Goal: Information Seeking & Learning: Check status

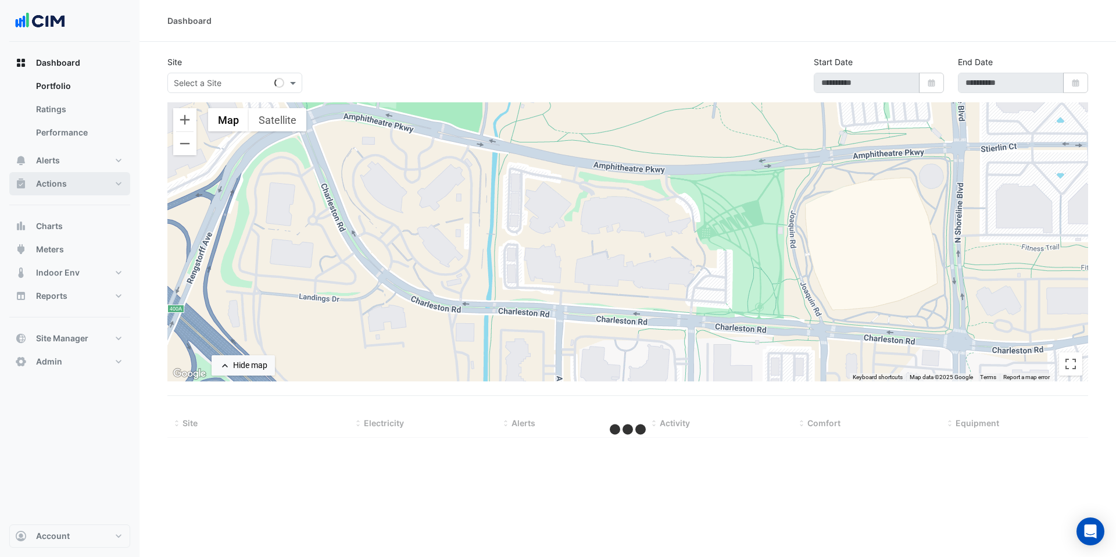
type input "**********"
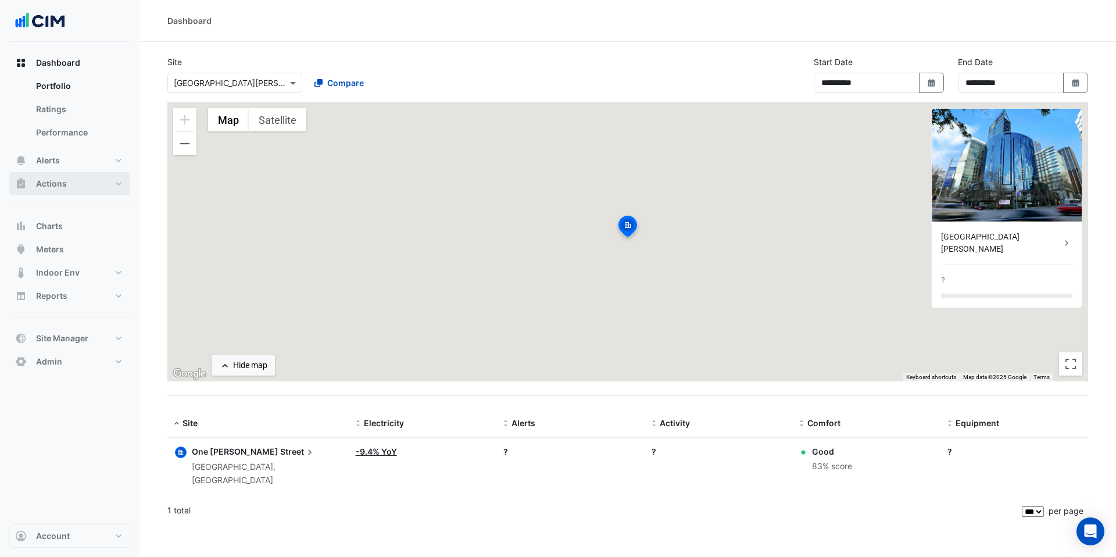
click at [80, 185] on button "Actions" at bounding box center [69, 183] width 121 height 23
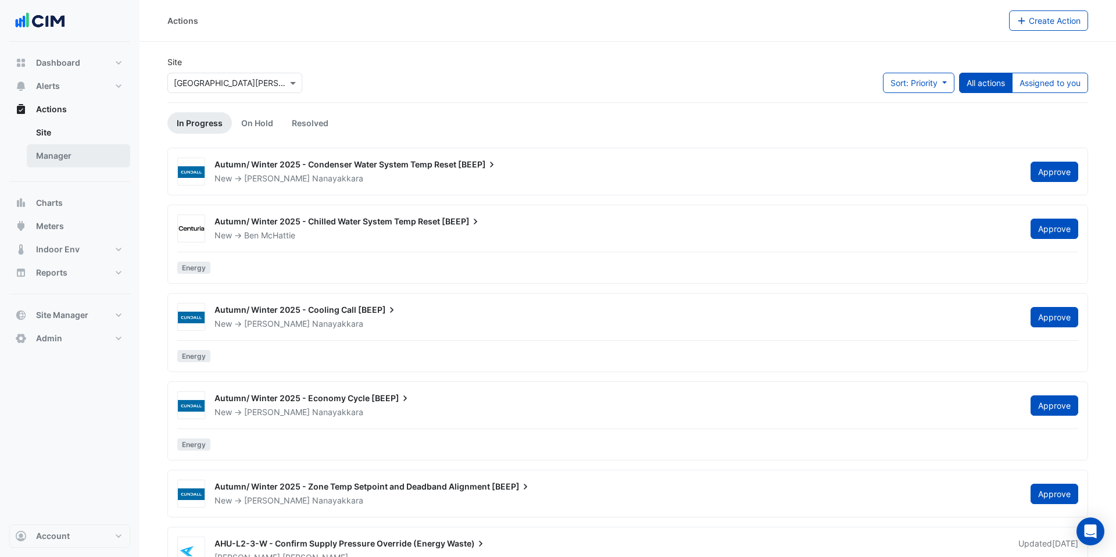
click at [77, 153] on link "Manager" at bounding box center [78, 155] width 103 height 23
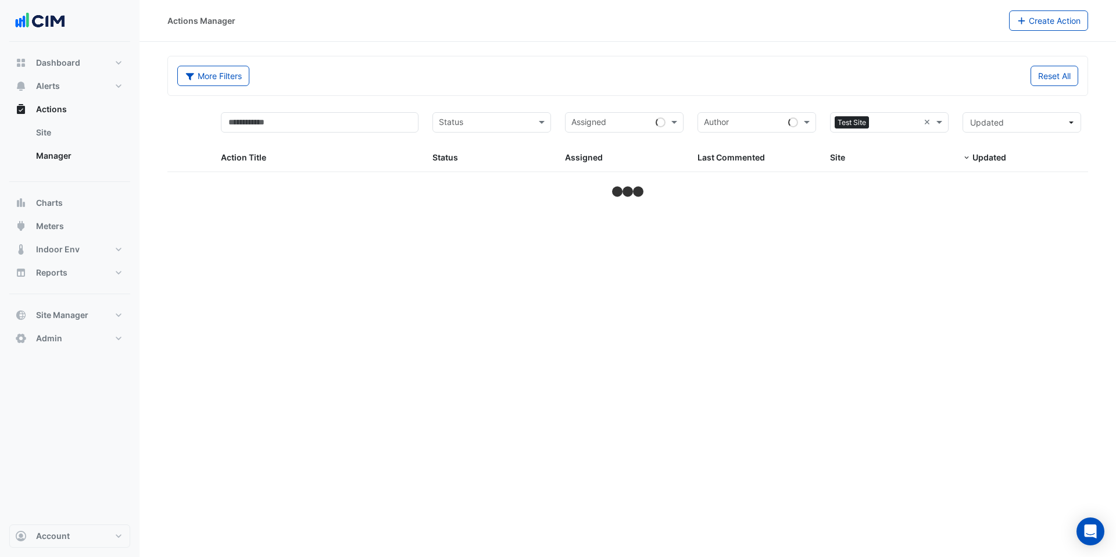
select select "***"
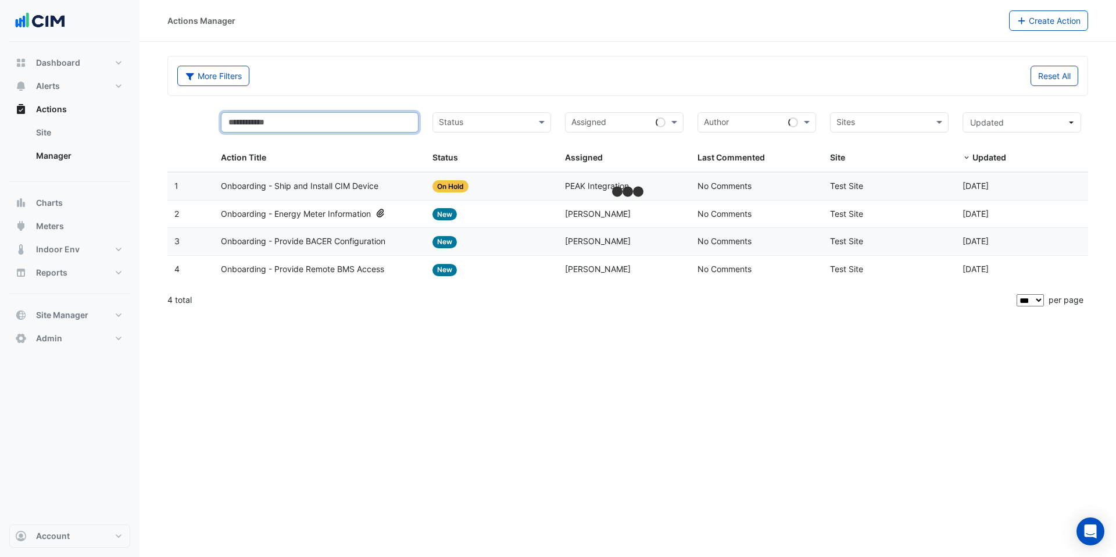
click at [348, 112] on input "text" at bounding box center [320, 122] width 198 height 20
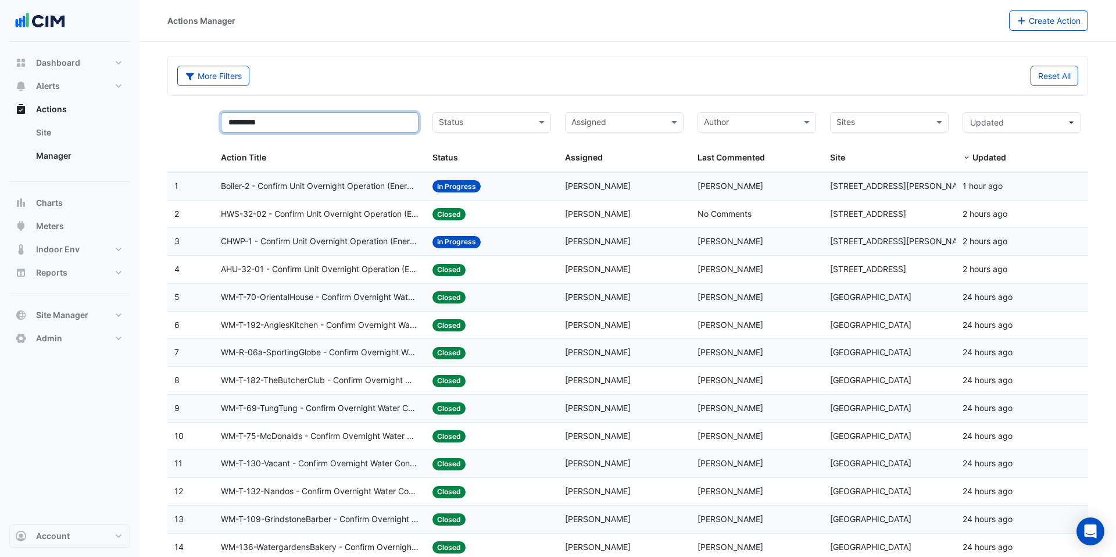
type input "*********"
click at [389, 185] on span "Boiler-2 - Confirm Unit Overnight Operation (Energy Waste)" at bounding box center [320, 186] width 198 height 13
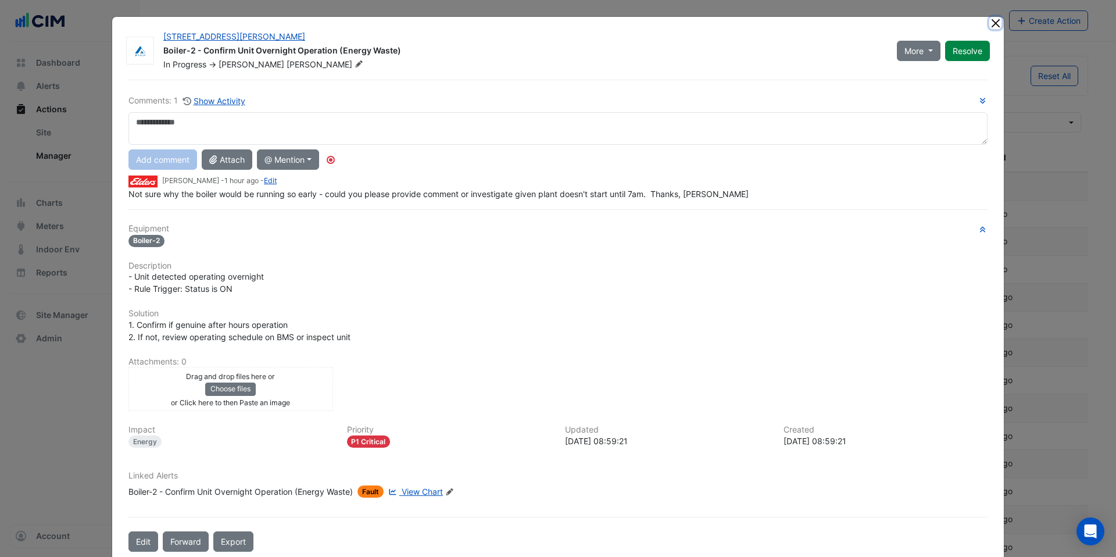
click at [594, 25] on button "Close" at bounding box center [995, 23] width 12 height 12
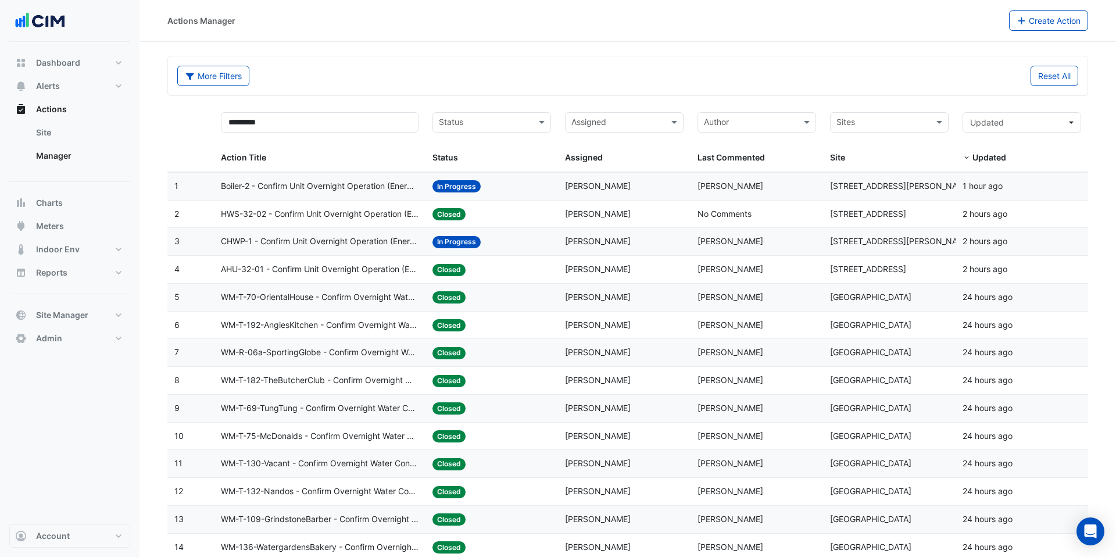
click at [341, 215] on span "HWS-32-02 - Confirm Unit Overnight Operation (Energy Waste)" at bounding box center [320, 213] width 198 height 13
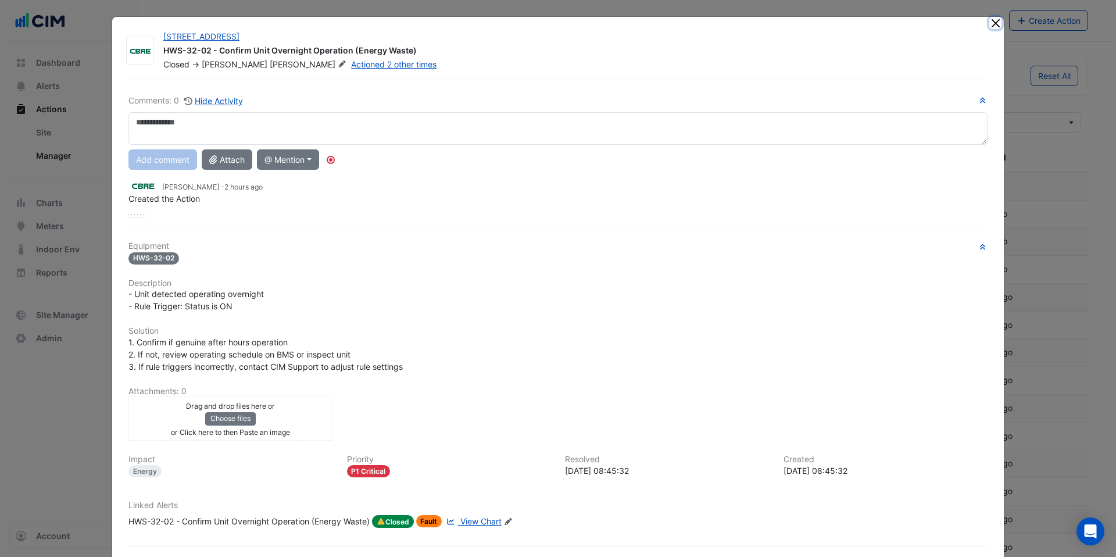
click at [594, 24] on button "Close" at bounding box center [995, 23] width 12 height 12
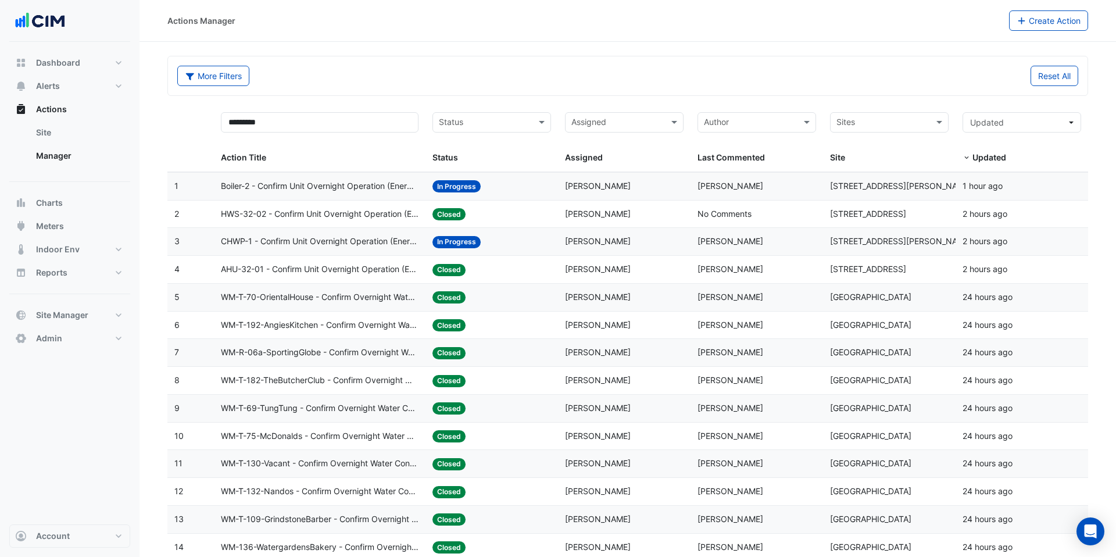
click at [370, 242] on span "CHWP-1 - Confirm Unit Overnight Operation (Energy Waste)" at bounding box center [320, 241] width 198 height 13
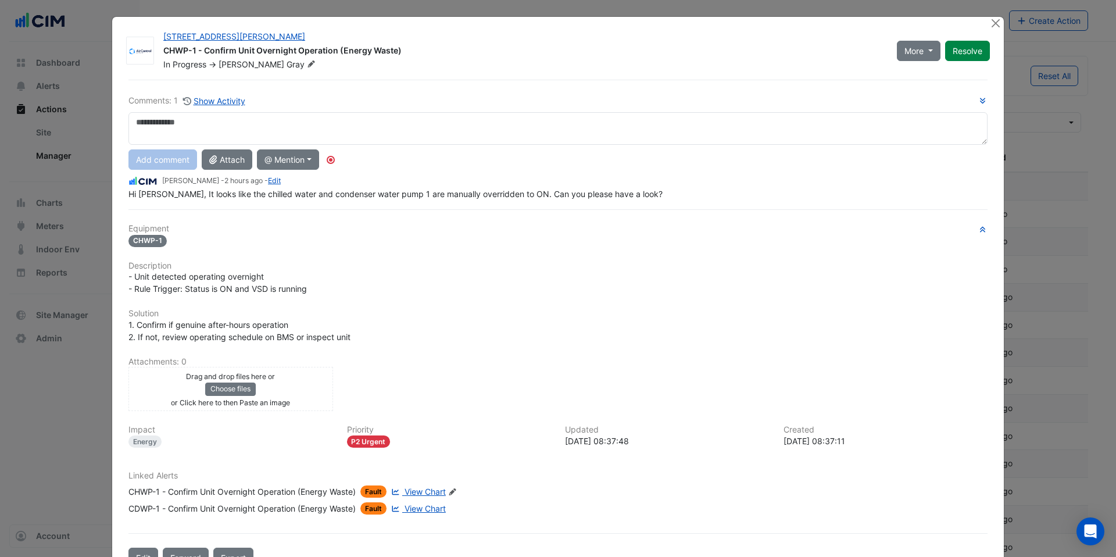
scroll to position [33, 0]
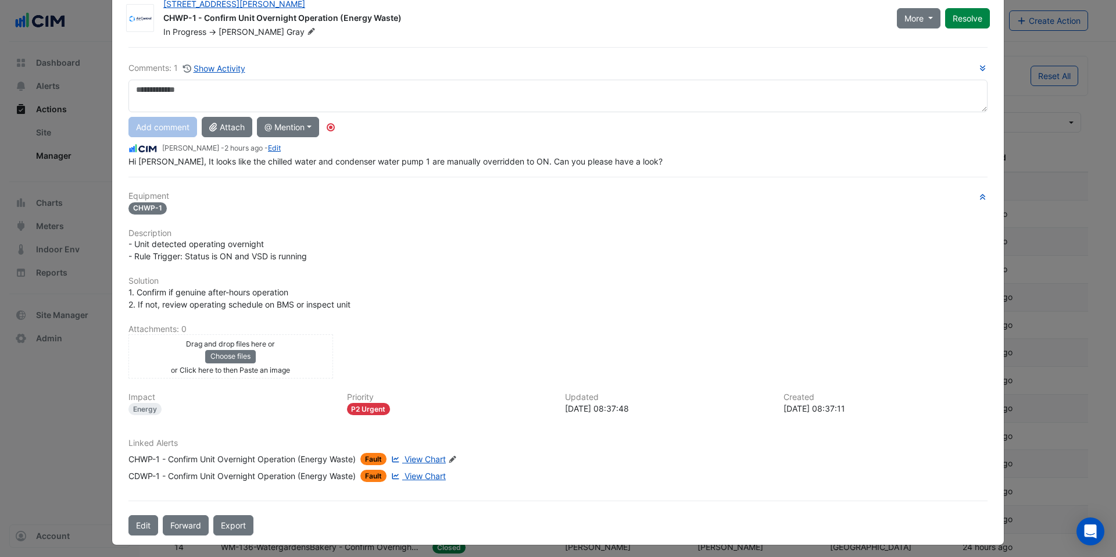
click at [432, 452] on span "View Chart" at bounding box center [425, 459] width 41 height 10
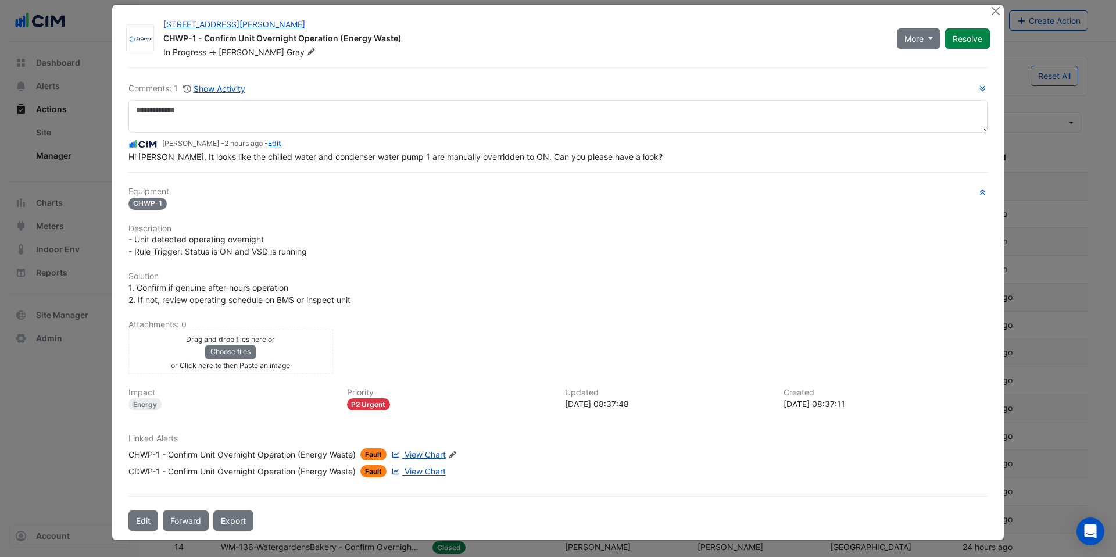
scroll to position [0, 0]
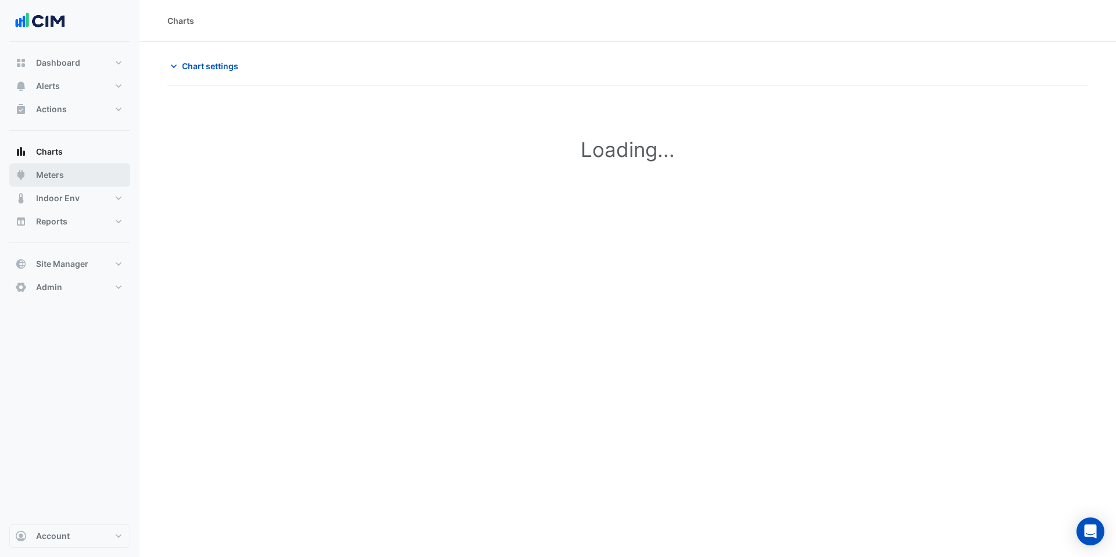
click at [92, 171] on button "Meters" at bounding box center [69, 174] width 121 height 23
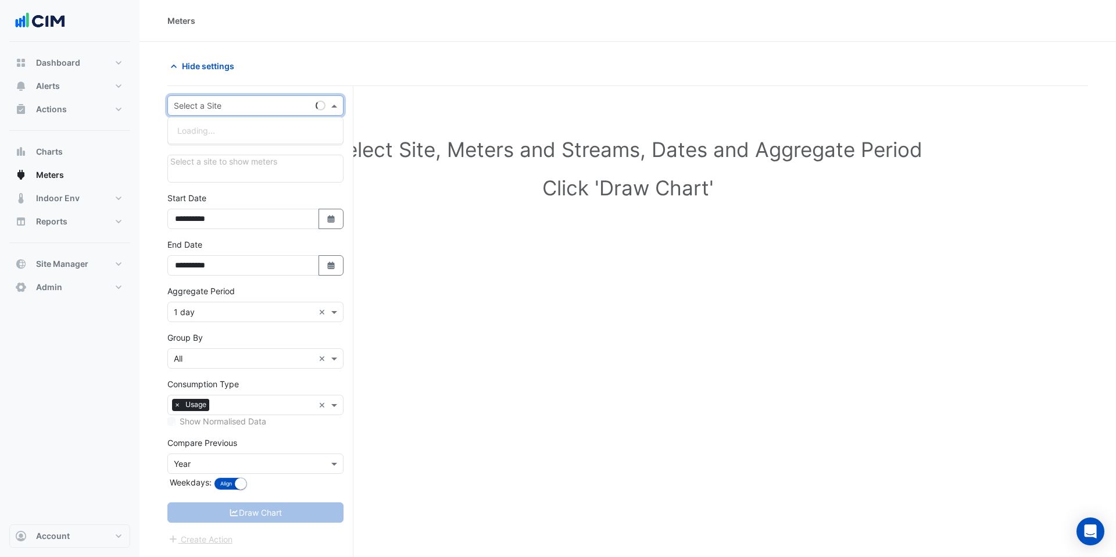
click at [217, 112] on div "Select a Site" at bounding box center [255, 105] width 176 height 20
type input "********"
click at [254, 152] on div "[STREET_ADDRESS][PERSON_NAME]" at bounding box center [255, 147] width 175 height 17
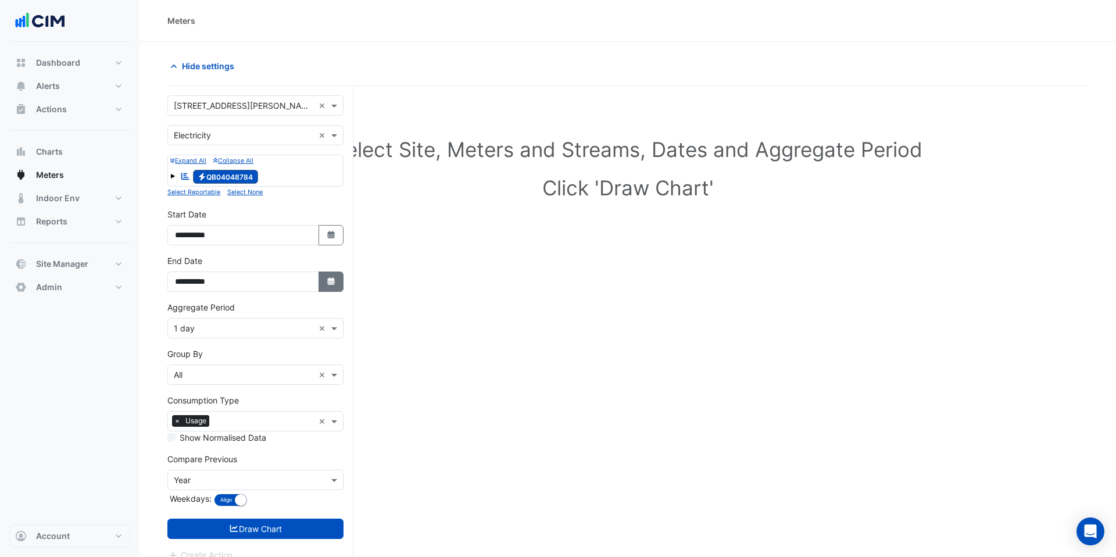
click at [332, 284] on icon "button" at bounding box center [330, 281] width 7 height 8
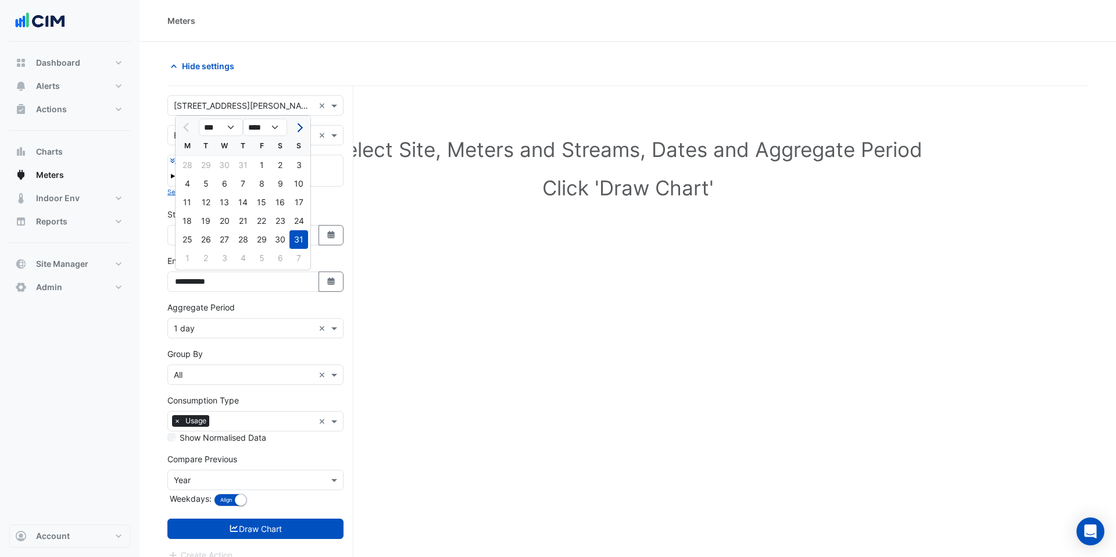
click at [302, 123] on button "Next month" at bounding box center [299, 127] width 14 height 19
select select "*"
click at [205, 241] on div "30" at bounding box center [205, 239] width 19 height 19
type input "**********"
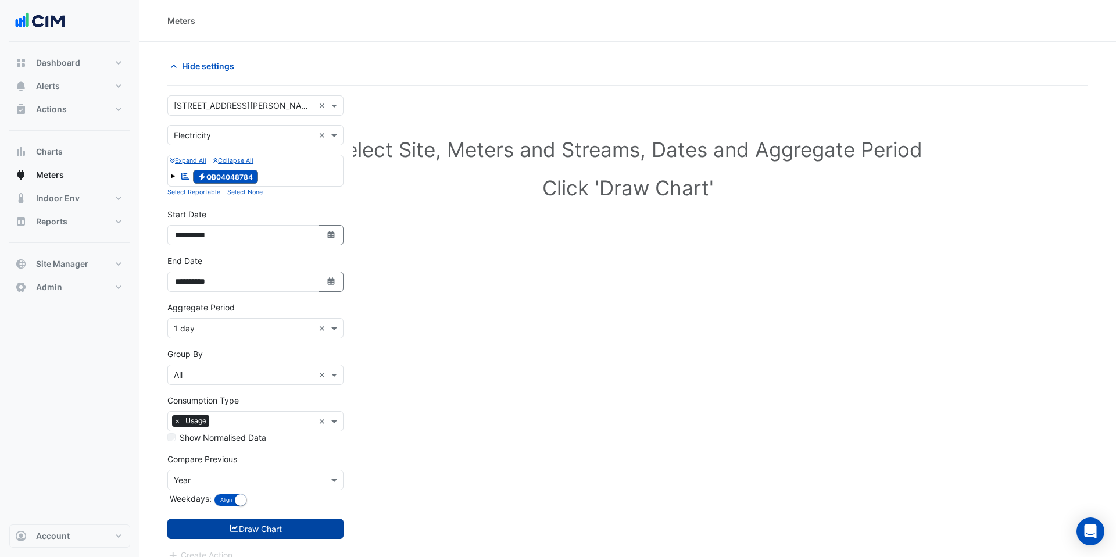
click at [303, 525] on button "Draw Chart" at bounding box center [255, 528] width 176 height 20
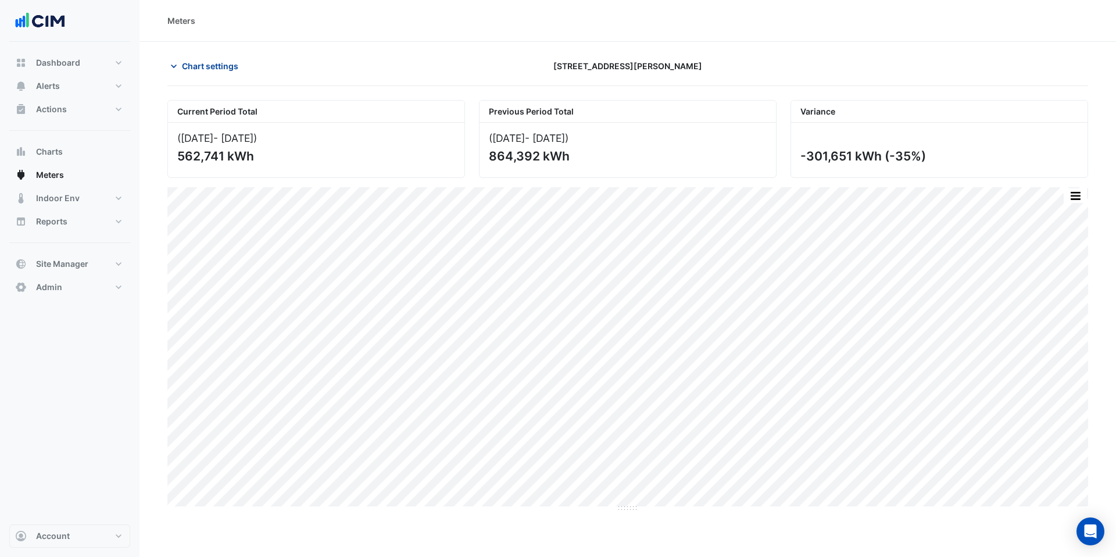
click at [235, 68] on span "Chart settings" at bounding box center [210, 66] width 56 height 12
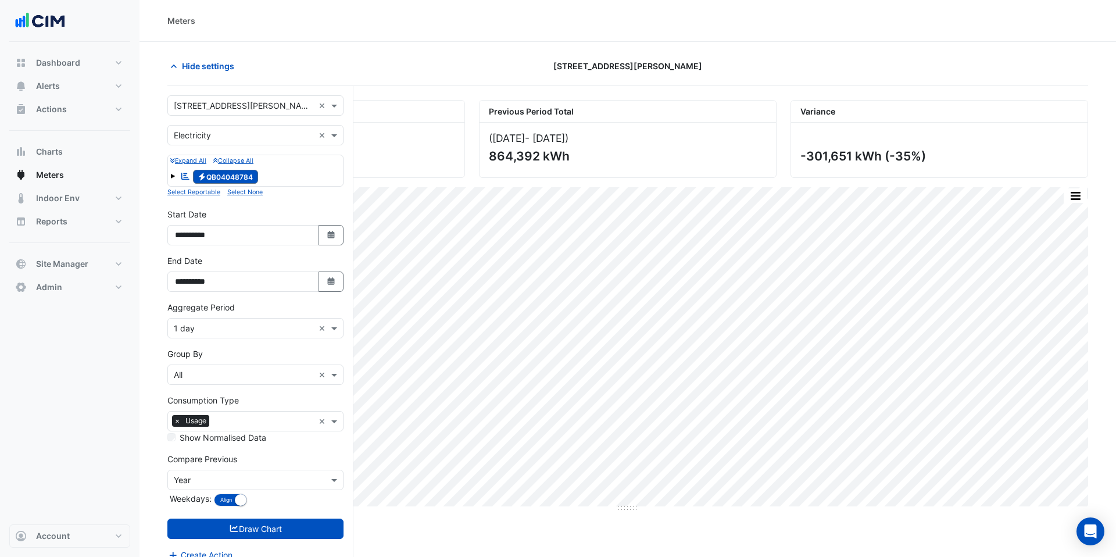
click at [262, 332] on input "text" at bounding box center [244, 329] width 140 height 12
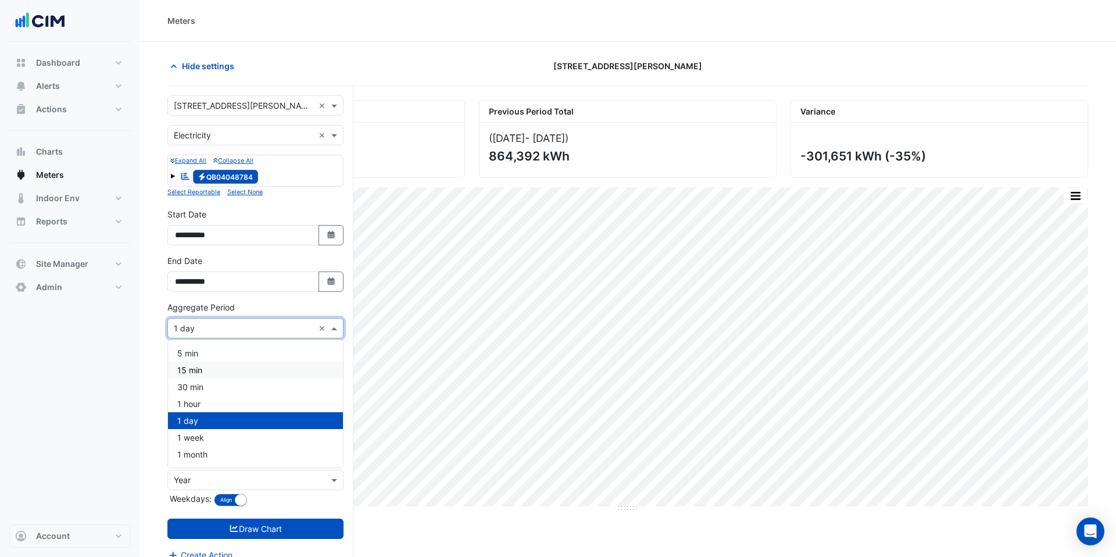
click at [244, 371] on div "15 min" at bounding box center [255, 369] width 175 height 17
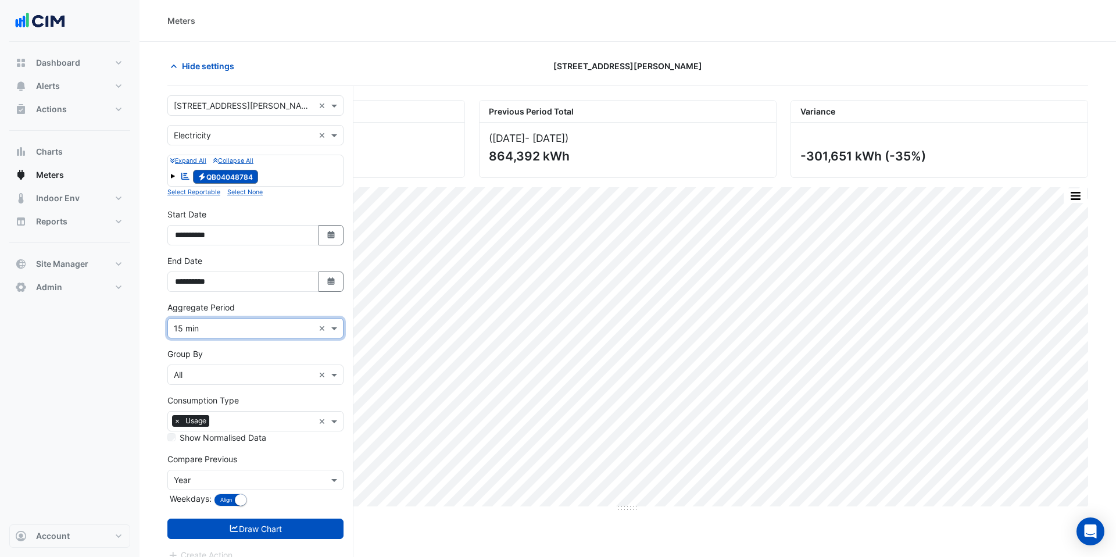
click at [278, 480] on input "text" at bounding box center [244, 480] width 140 height 12
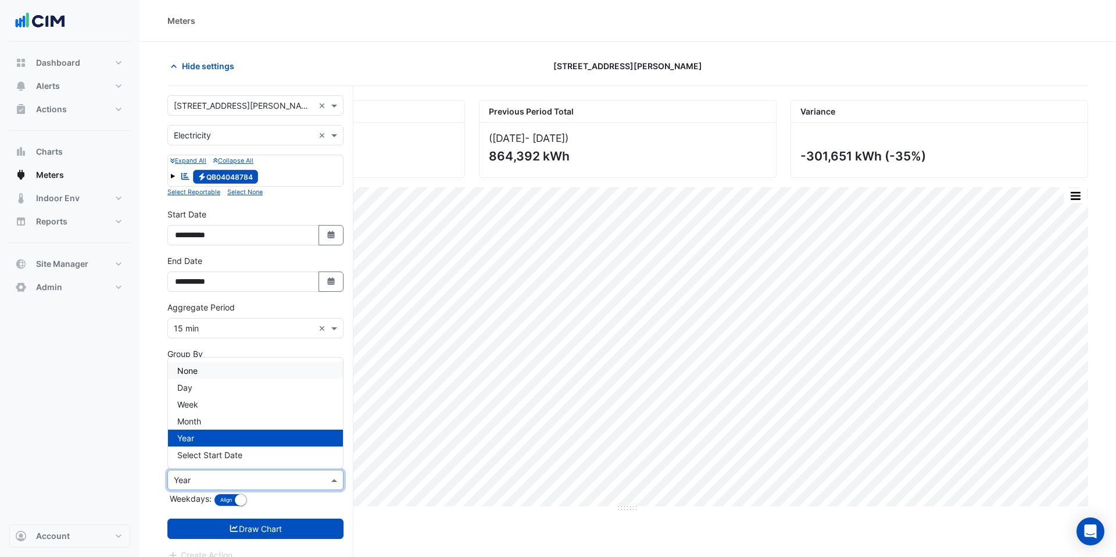
click at [263, 377] on div "None" at bounding box center [255, 370] width 175 height 17
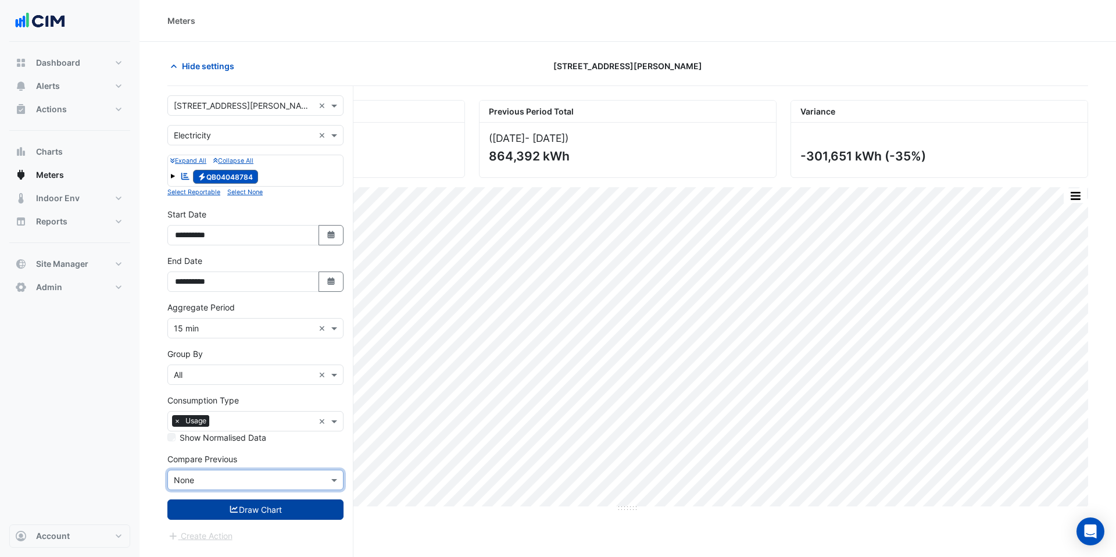
click at [262, 510] on button "Draw Chart" at bounding box center [255, 509] width 176 height 20
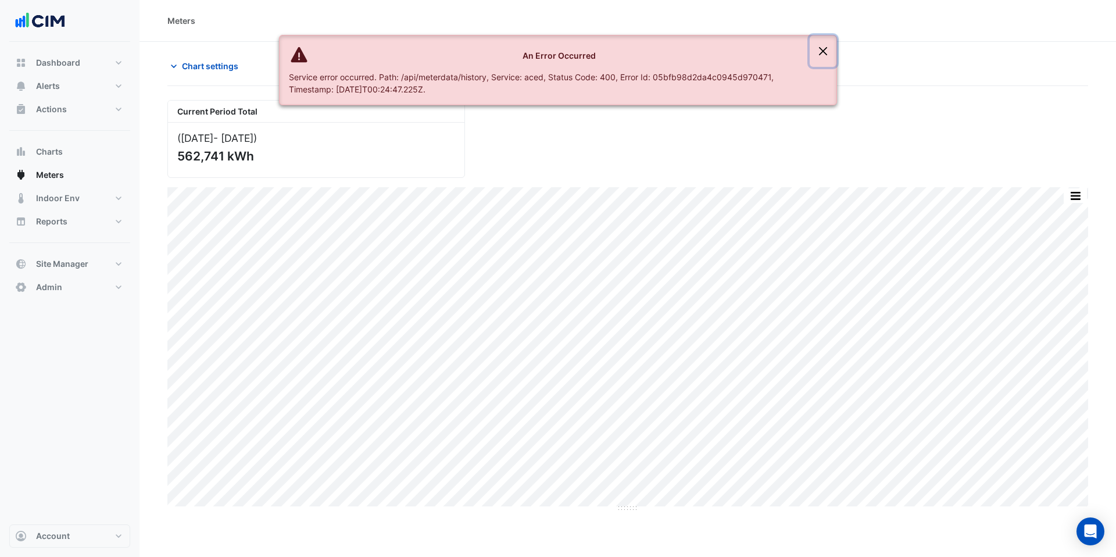
click at [827, 45] on button "Close" at bounding box center [823, 50] width 27 height 31
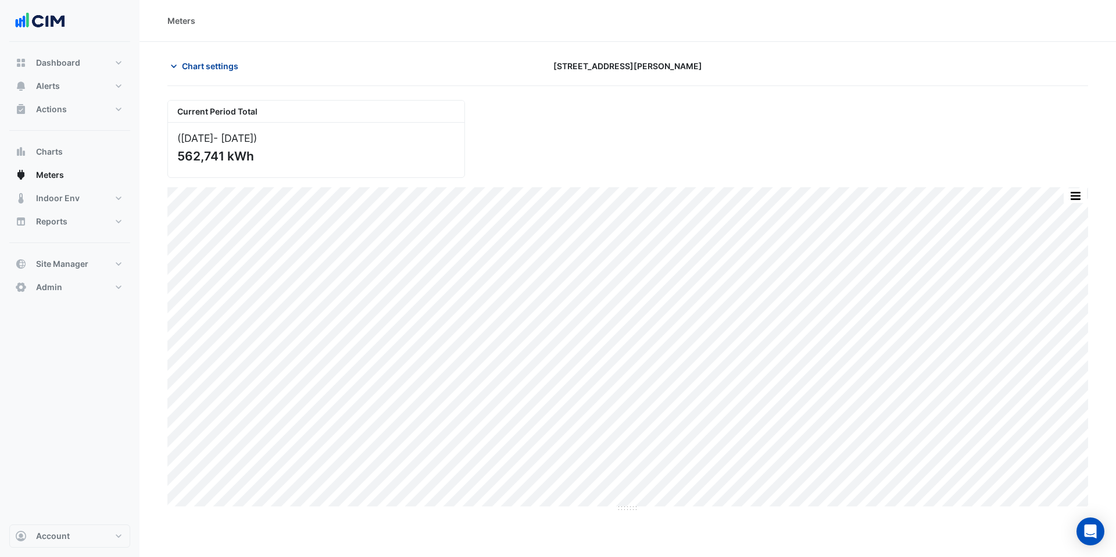
click at [176, 60] on icon "button" at bounding box center [174, 66] width 12 height 12
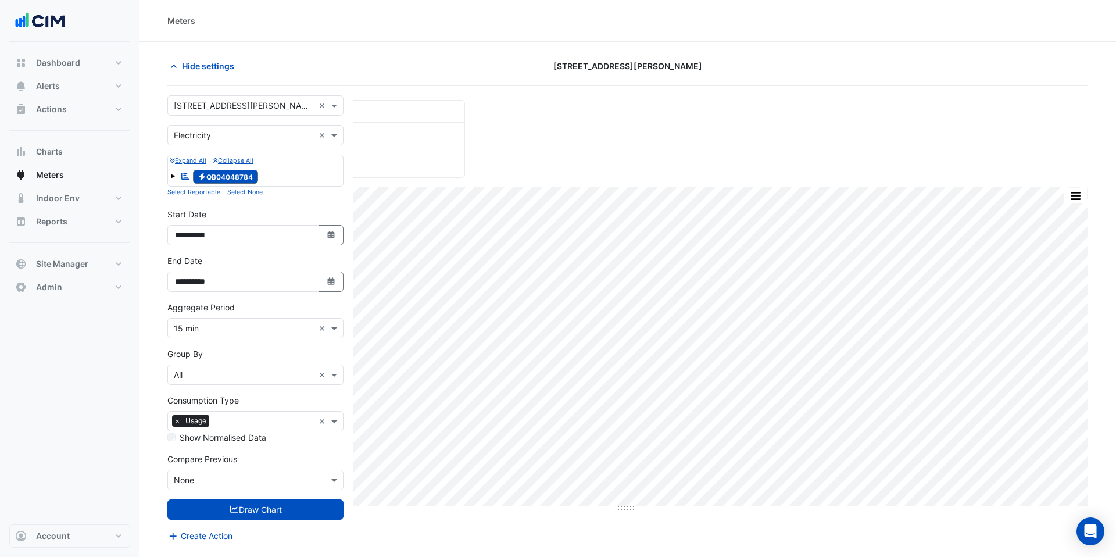
click at [1073, 201] on button "button" at bounding box center [1075, 195] width 23 height 15
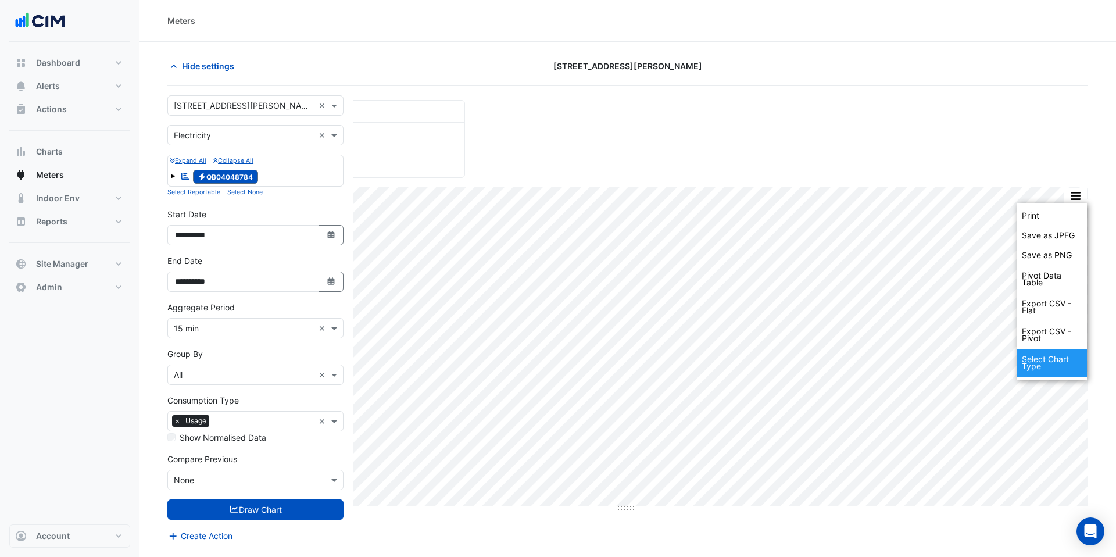
click at [1053, 367] on div "Select Chart Type" at bounding box center [1052, 363] width 70 height 28
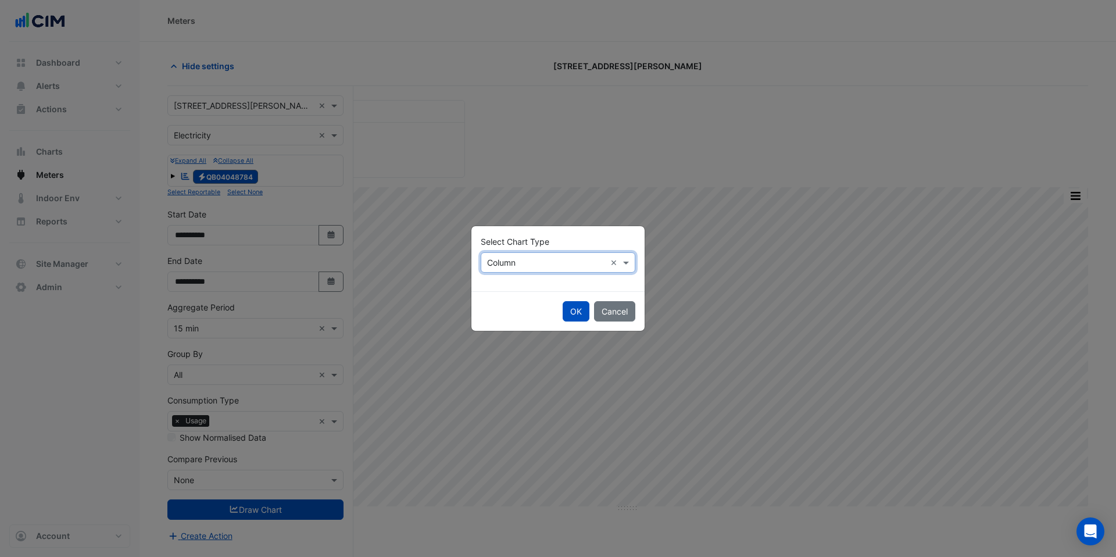
click at [514, 269] on div "× Column ×" at bounding box center [558, 262] width 155 height 20
click at [514, 290] on div "Line" at bounding box center [506, 287] width 51 height 17
click at [580, 315] on button "OK" at bounding box center [576, 311] width 27 height 20
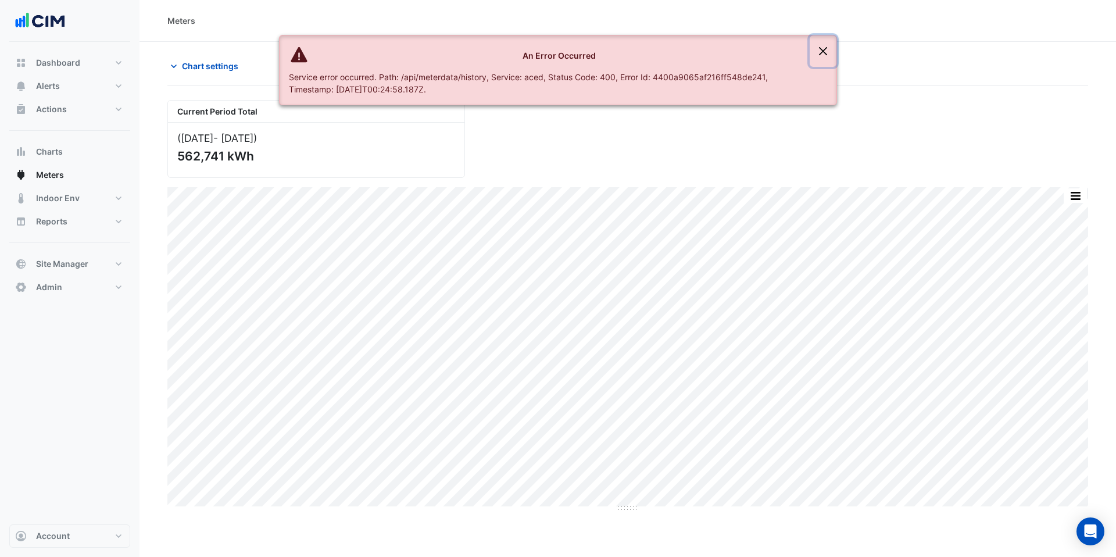
click at [824, 53] on button "Close" at bounding box center [823, 50] width 27 height 31
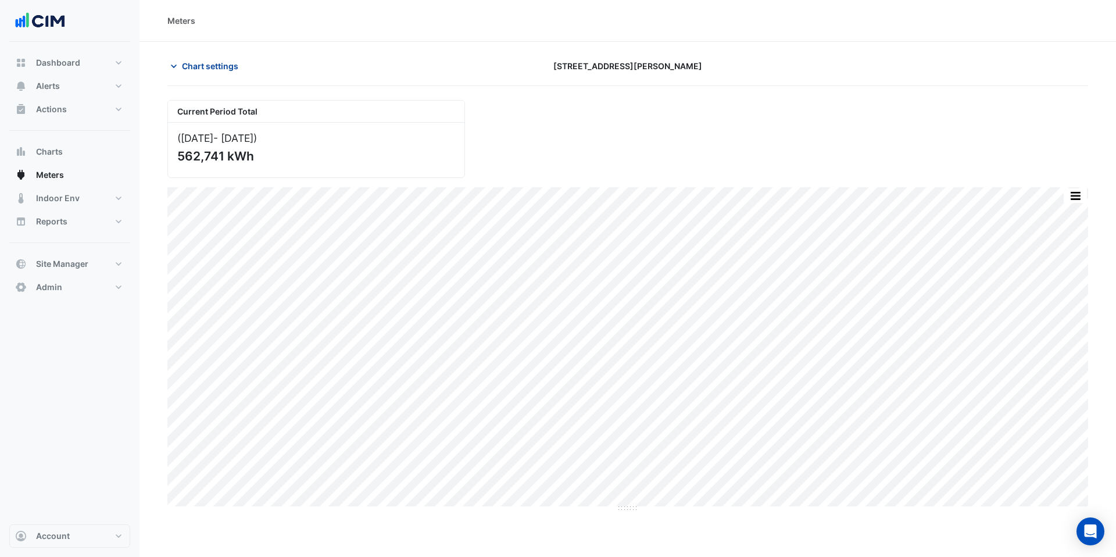
click at [195, 67] on span "Chart settings" at bounding box center [210, 66] width 56 height 12
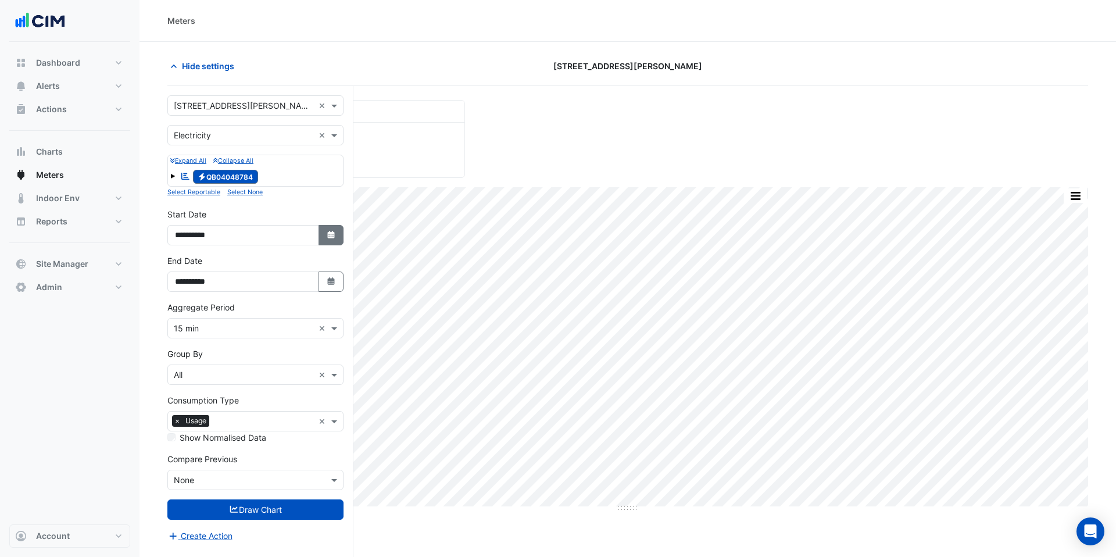
click at [329, 237] on icon "button" at bounding box center [330, 235] width 7 height 8
select select "*"
select select "****"
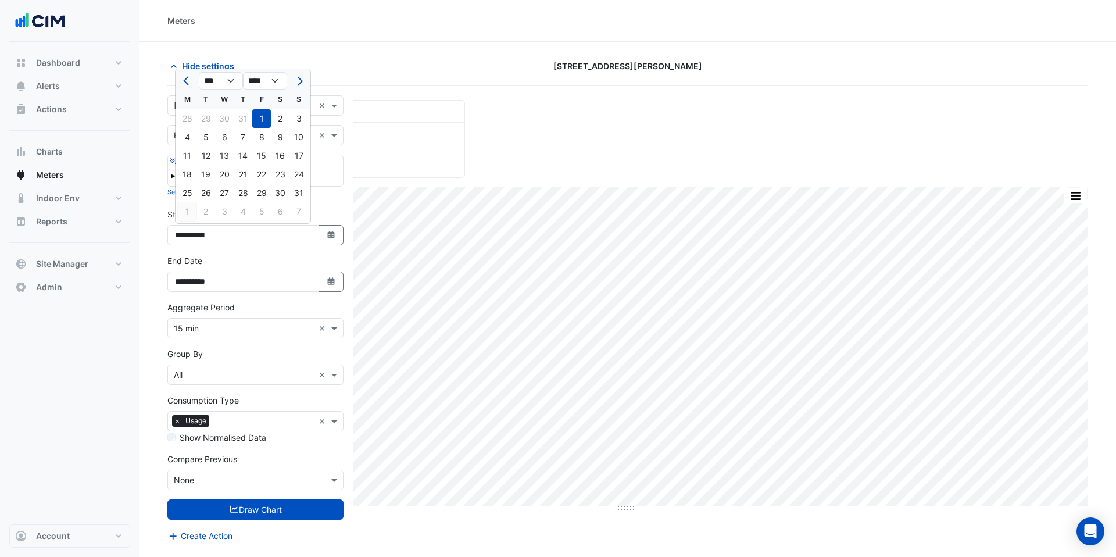
click at [188, 209] on div "1" at bounding box center [187, 211] width 19 height 19
type input "**********"
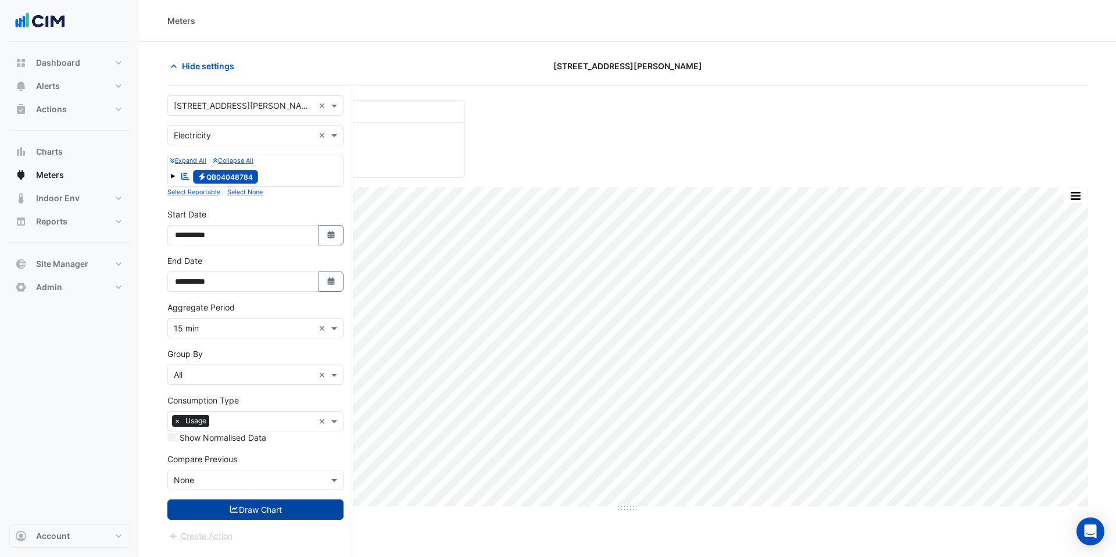
click at [240, 504] on button "Draw Chart" at bounding box center [255, 509] width 176 height 20
